Goal: Download file/media

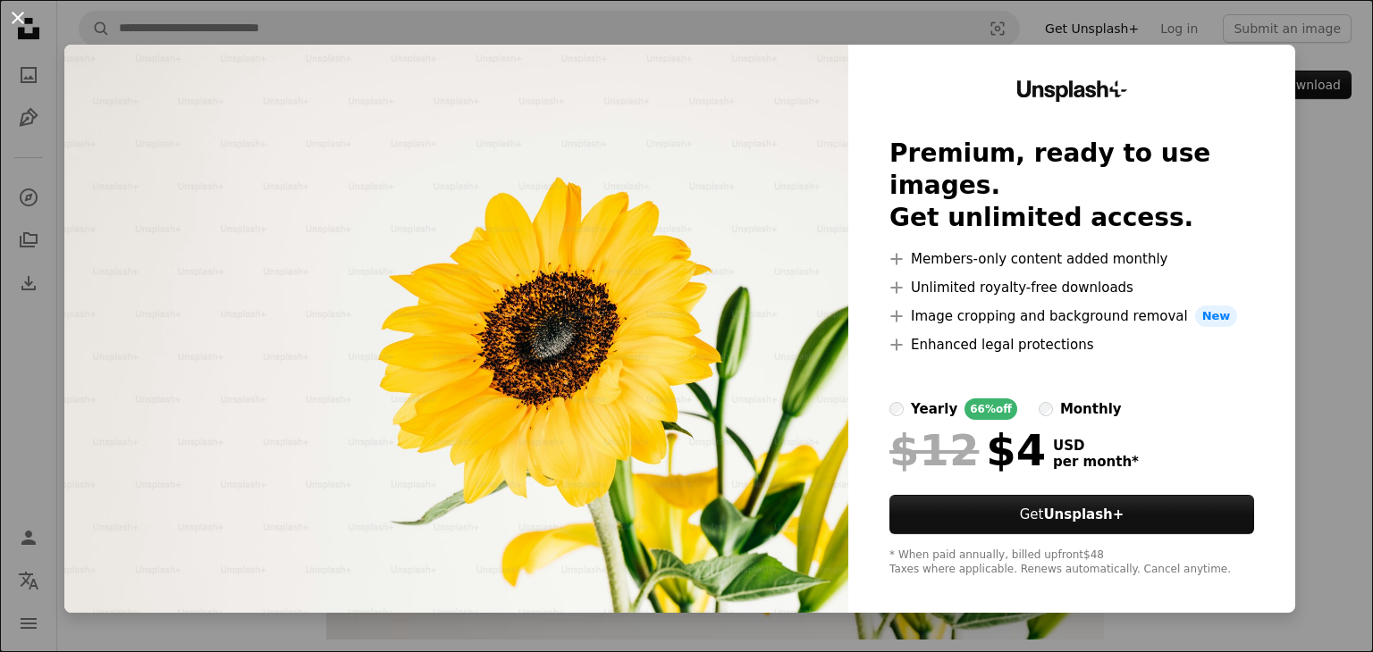
click at [12, 15] on button "An X shape" at bounding box center [17, 17] width 21 height 21
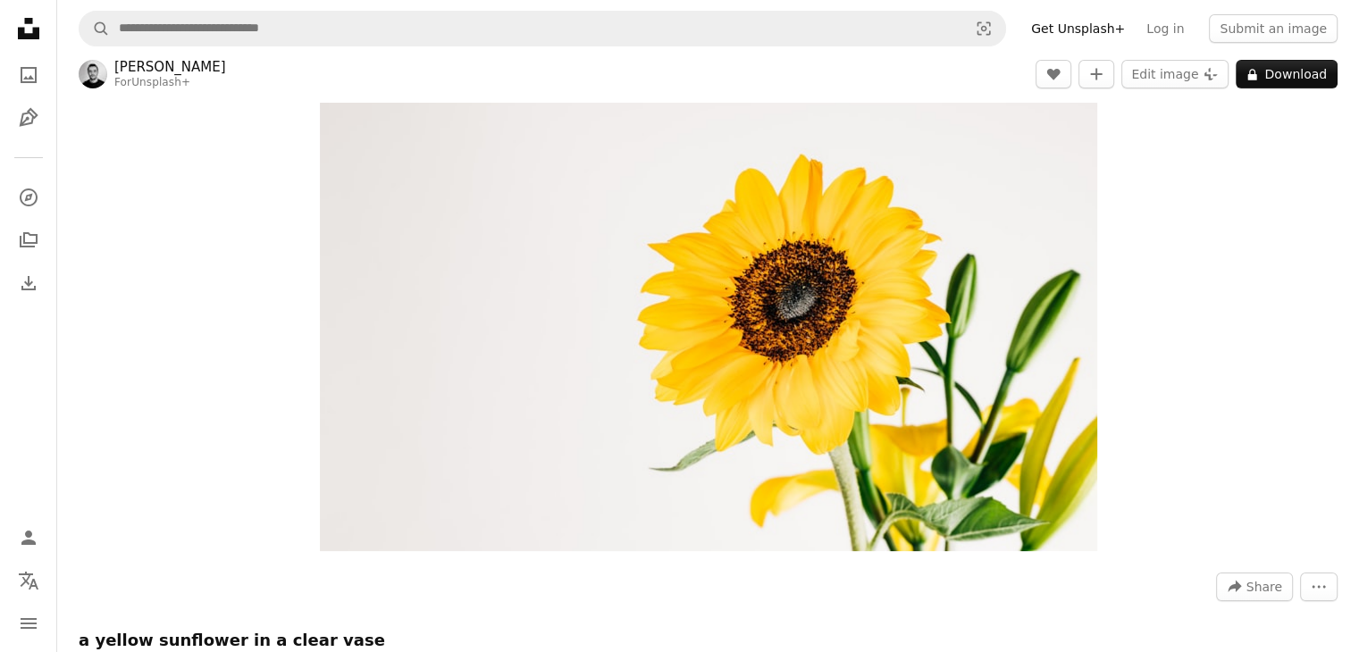
scroll to position [89, 0]
click at [18, 285] on icon "Download" at bounding box center [28, 283] width 21 height 21
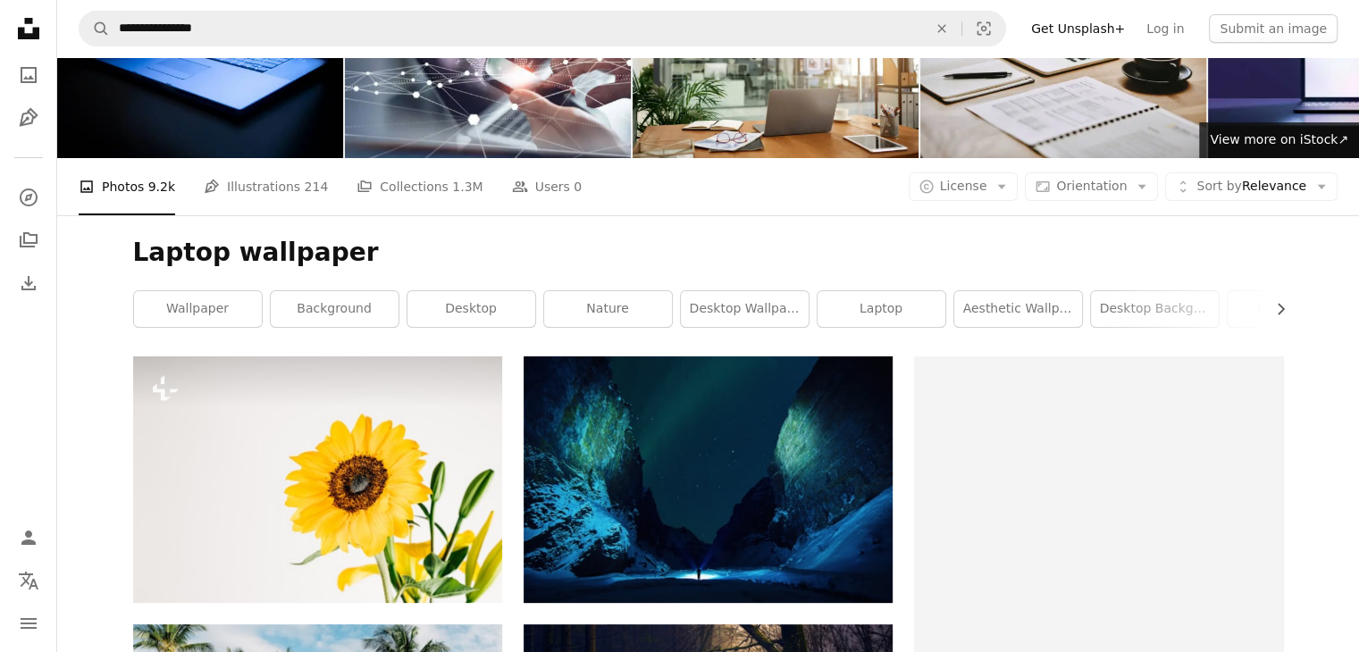
scroll to position [268, 0]
